Goal: Check status: Check status

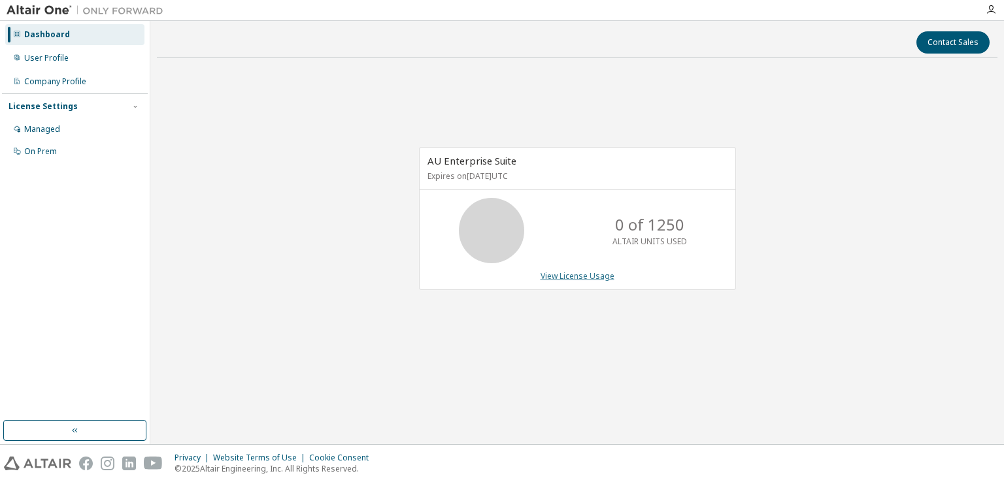
click at [585, 278] on link "View License Usage" at bounding box center [577, 276] width 74 height 11
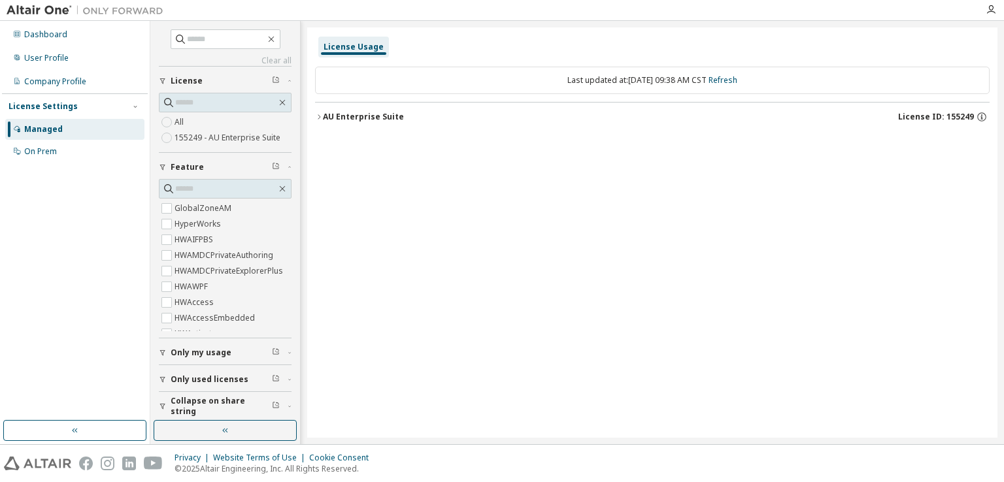
click at [75, 303] on div "Dashboard User Profile Company Profile License Settings Managed On Prem" at bounding box center [75, 221] width 146 height 396
